Goal: Browse casually

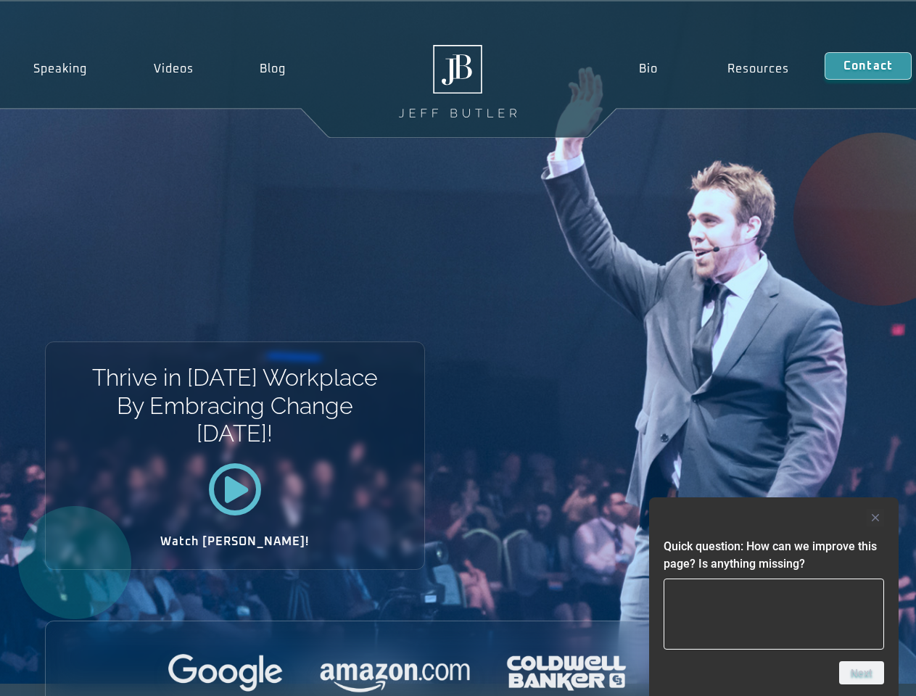
click at [458, 348] on div "Thrive in [DATE] Workplace By Embracing Change [DATE]! Watch [PERSON_NAME]!" at bounding box center [458, 342] width 916 height 683
click at [774, 518] on div at bounding box center [774, 517] width 221 height 17
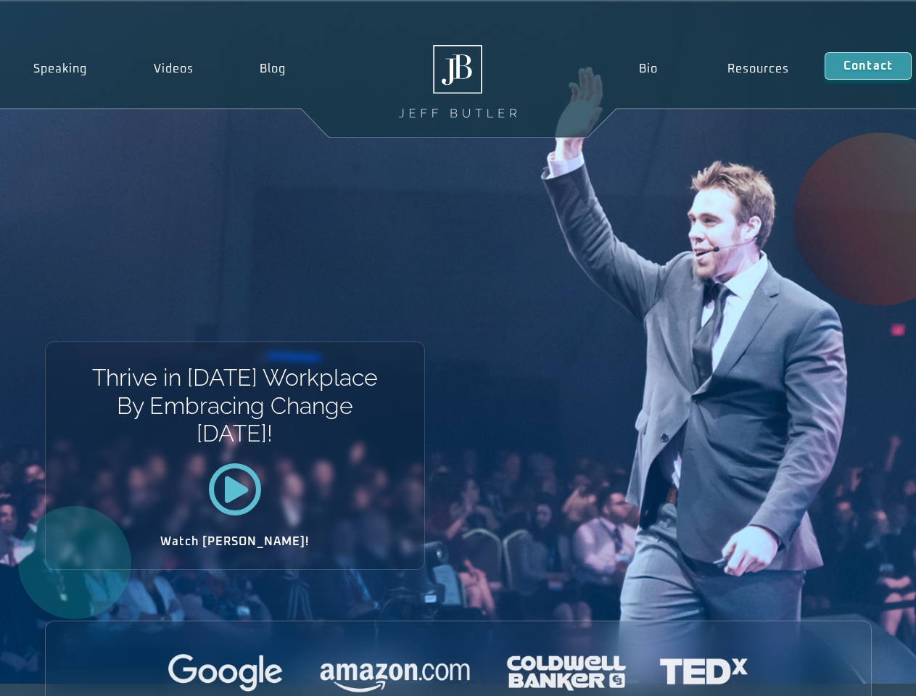
click at [862, 673] on div at bounding box center [459, 674] width 826 height 40
